Goal: Find specific page/section: Find specific page/section

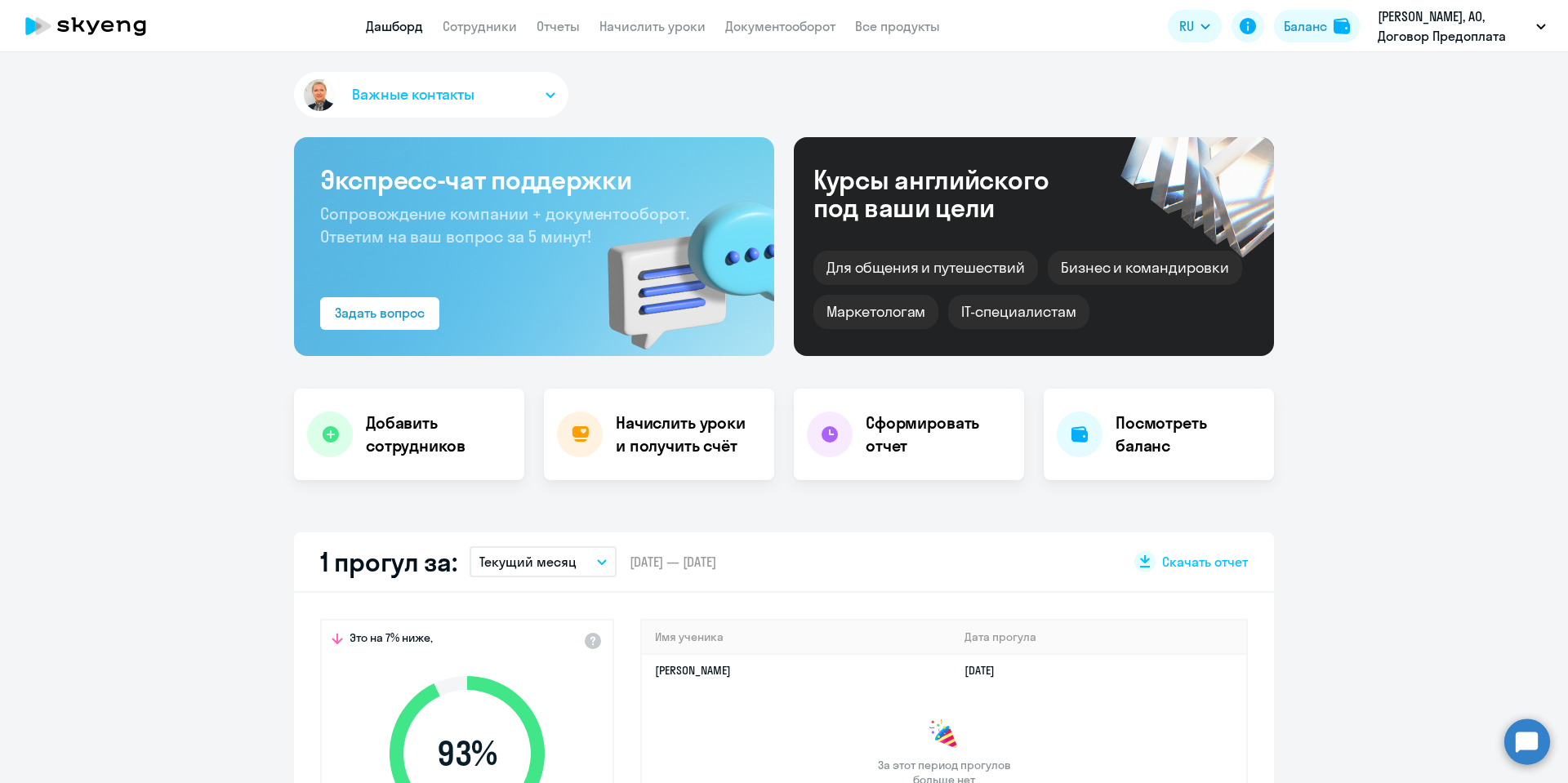
select select "30"
drag, startPoint x: 493, startPoint y: 26, endPoint x: 489, endPoint y: 35, distance: 9.8
click at [491, 24] on link "Сотрудники" at bounding box center [479, 25] width 74 height 17
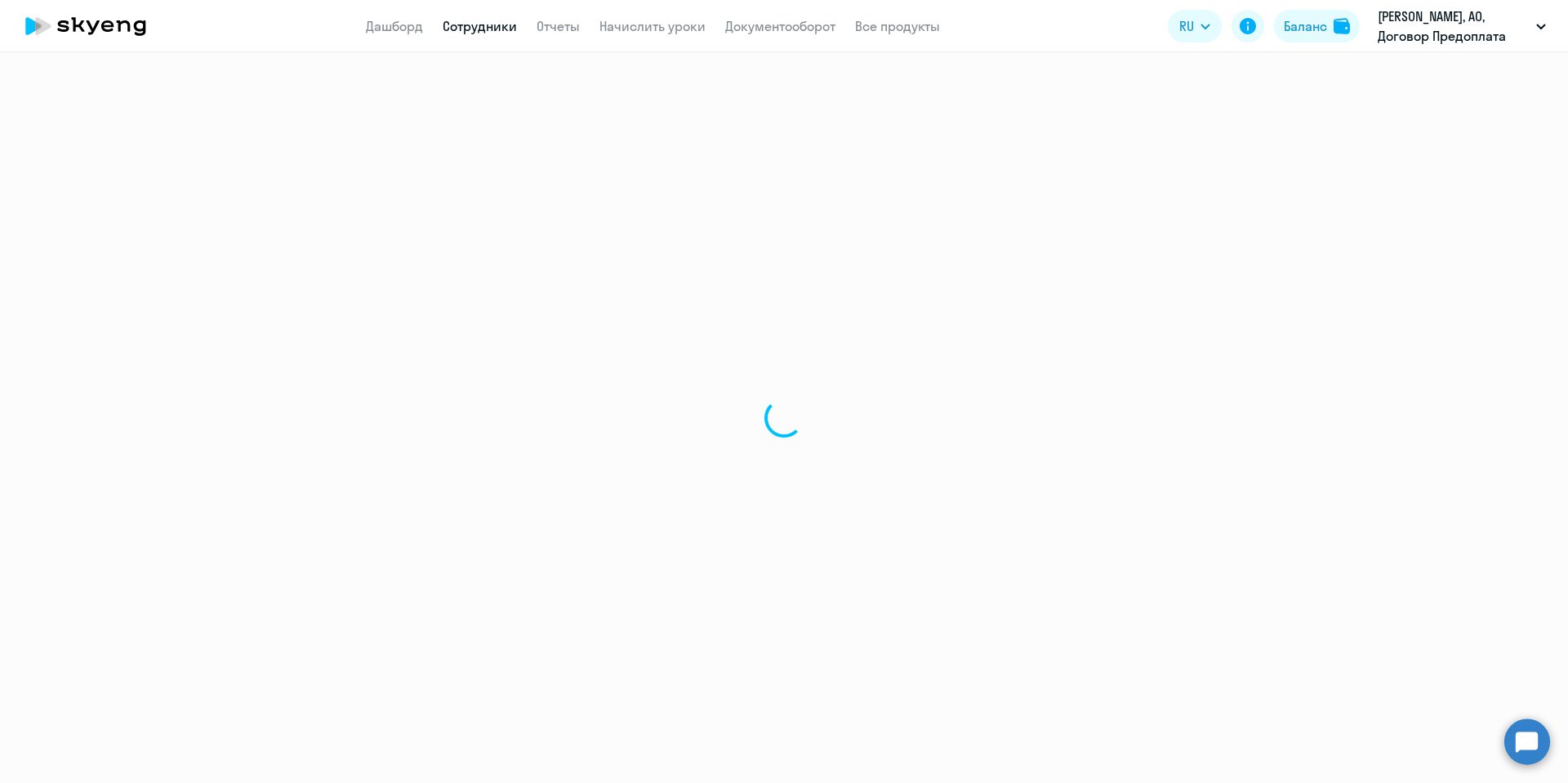
select select "30"
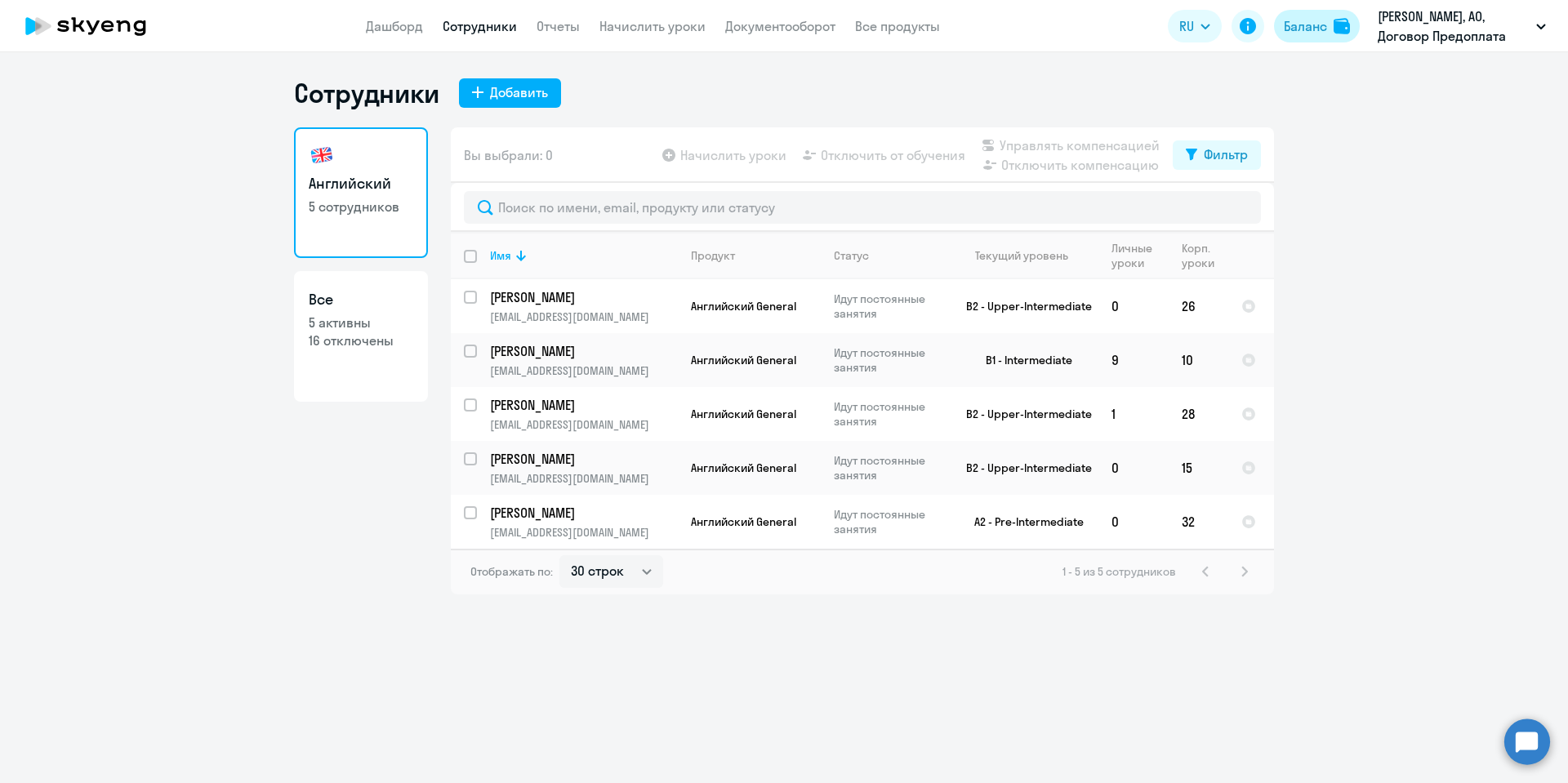
click at [1321, 23] on div "Баланс" at bounding box center [1305, 26] width 43 height 20
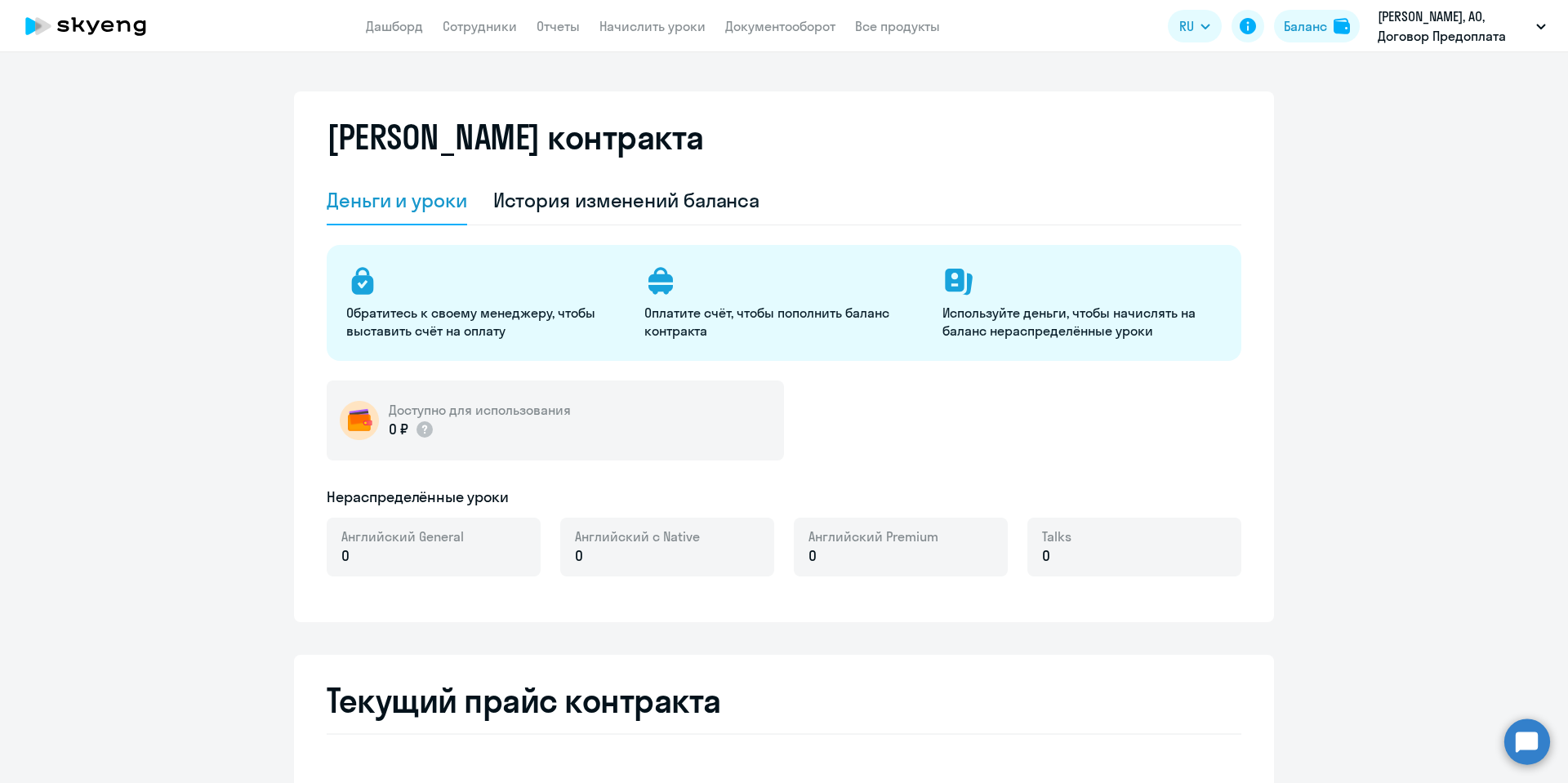
select select "english_adult_not_native_speaker"
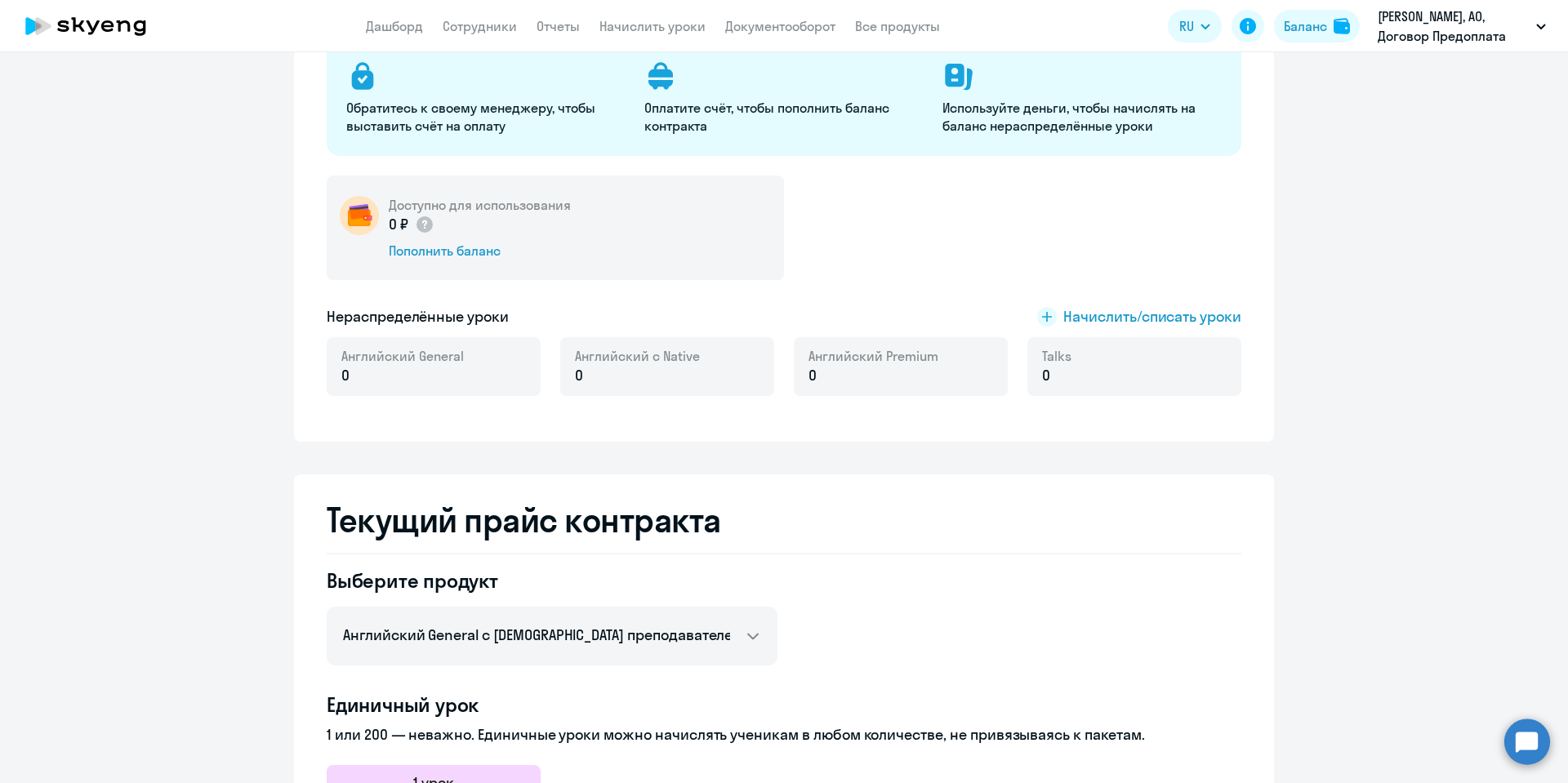
scroll to position [490, 0]
